Goal: Task Accomplishment & Management: Use online tool/utility

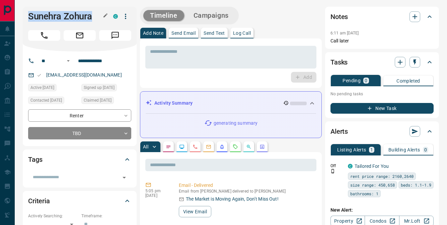
drag, startPoint x: 27, startPoint y: 16, endPoint x: 119, endPoint y: 16, distance: 91.3
click at [119, 16] on div "Sunehra Zohura C" at bounding box center [80, 29] width 114 height 45
copy div "Sunehra Zohura C"
click at [92, 60] on input "**********" at bounding box center [101, 61] width 52 height 11
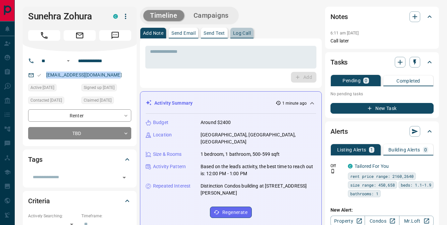
click at [246, 35] on p "Log Call" at bounding box center [242, 33] width 18 height 5
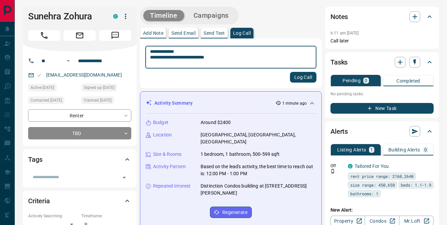
type textarea "**********"
click at [306, 77] on button "Log Call" at bounding box center [303, 77] width 26 height 11
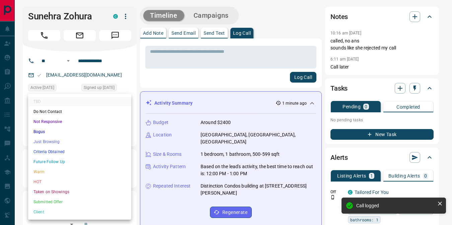
click at [46, 121] on li "Not Responsive" at bounding box center [79, 122] width 103 height 10
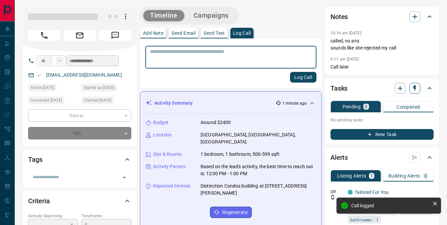
click at [416, 87] on icon "button" at bounding box center [414, 88] width 7 height 7
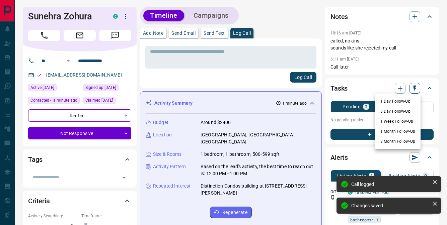
type input "*"
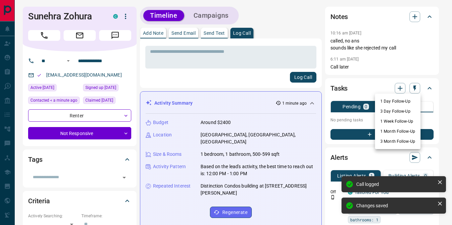
click at [398, 99] on li "1 Day Follow-Up" at bounding box center [397, 101] width 45 height 10
